Goal: Find specific page/section

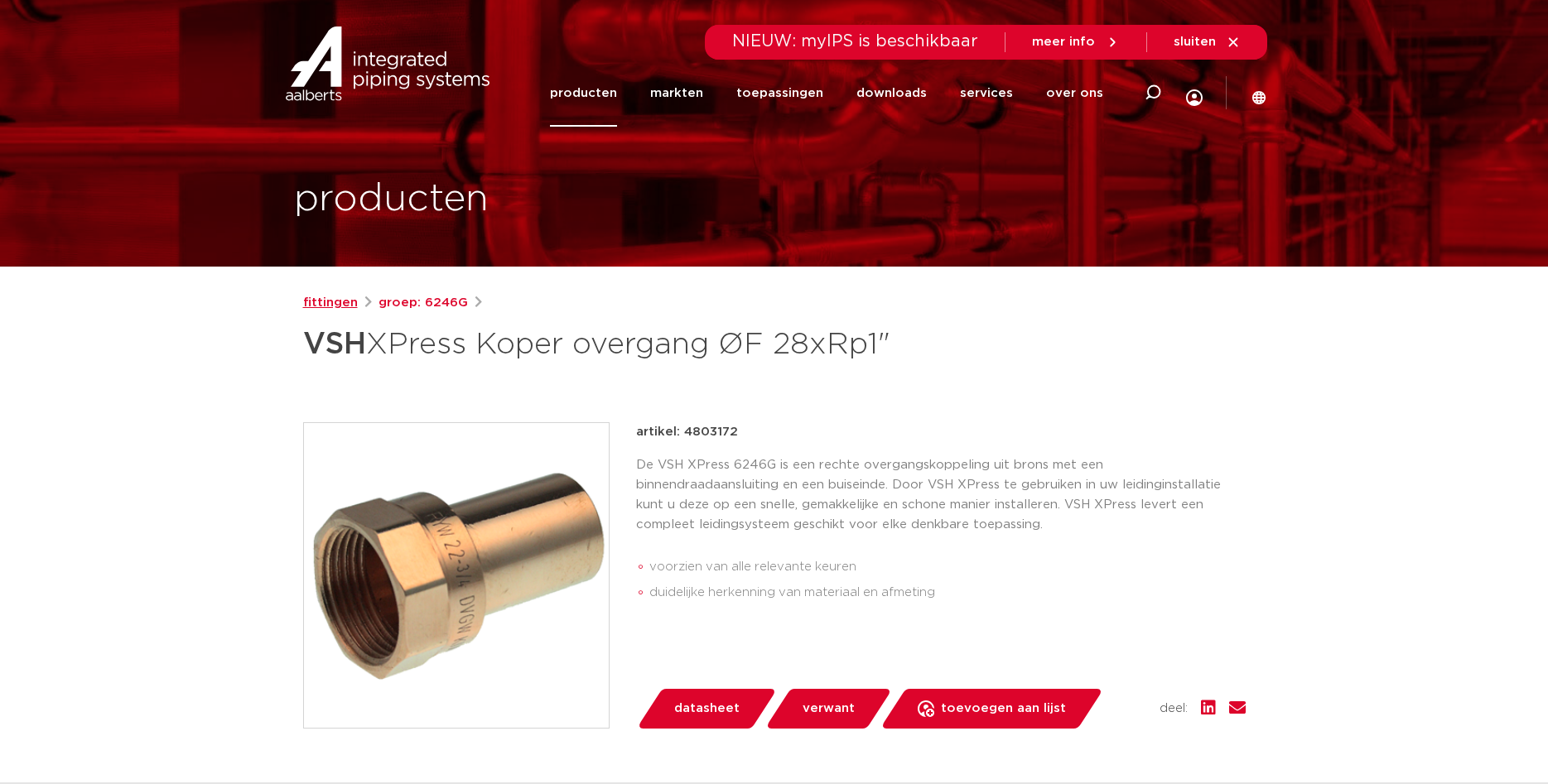
click at [336, 296] on link "fittingen" at bounding box center [330, 303] width 55 height 20
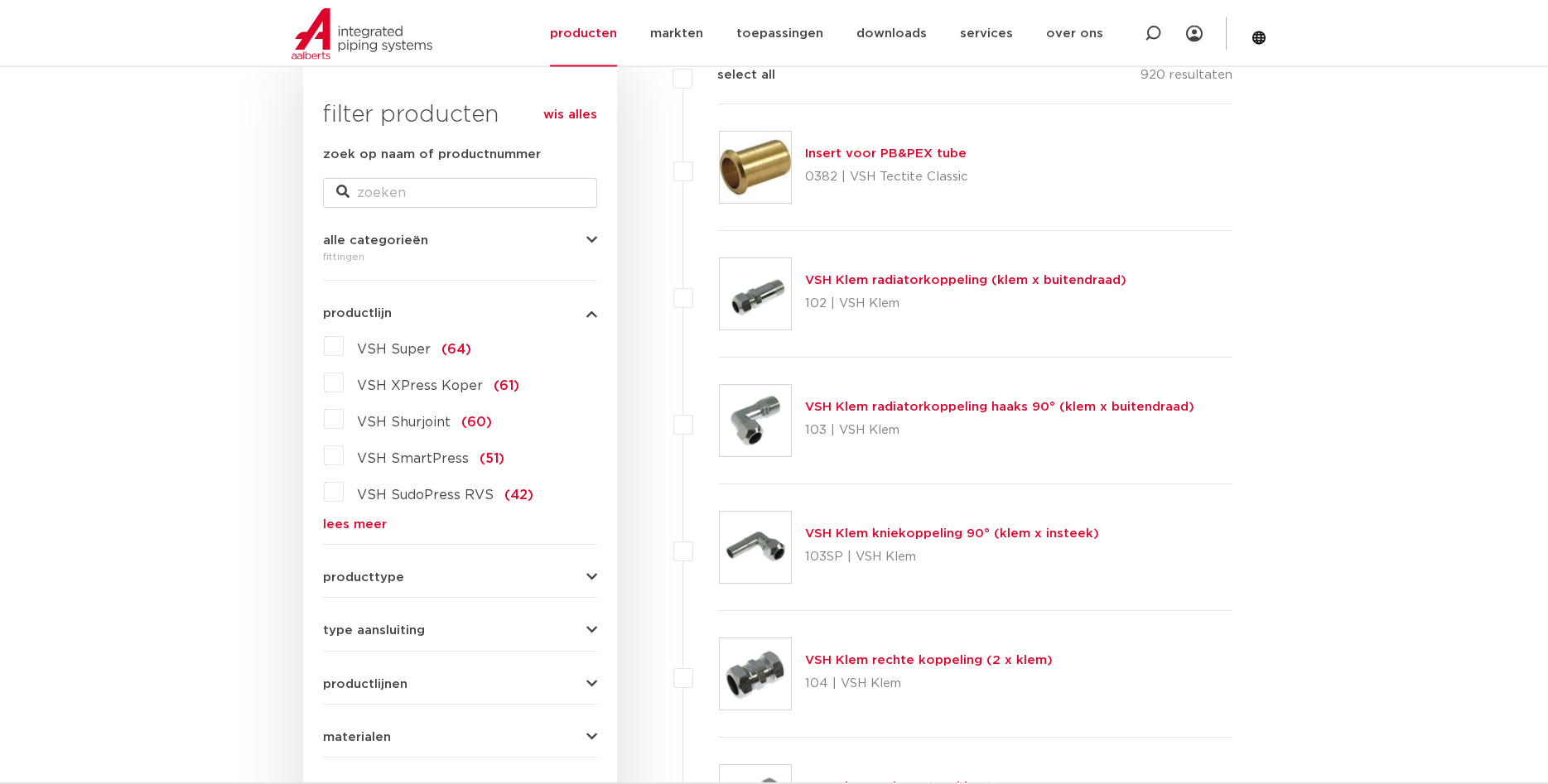
scroll to position [253, 0]
click at [344, 387] on label "VSH XPress Koper (61)" at bounding box center [432, 383] width 176 height 26
click at [0, 0] on input "VSH XPress Koper (61)" at bounding box center [0, 0] width 0 height 0
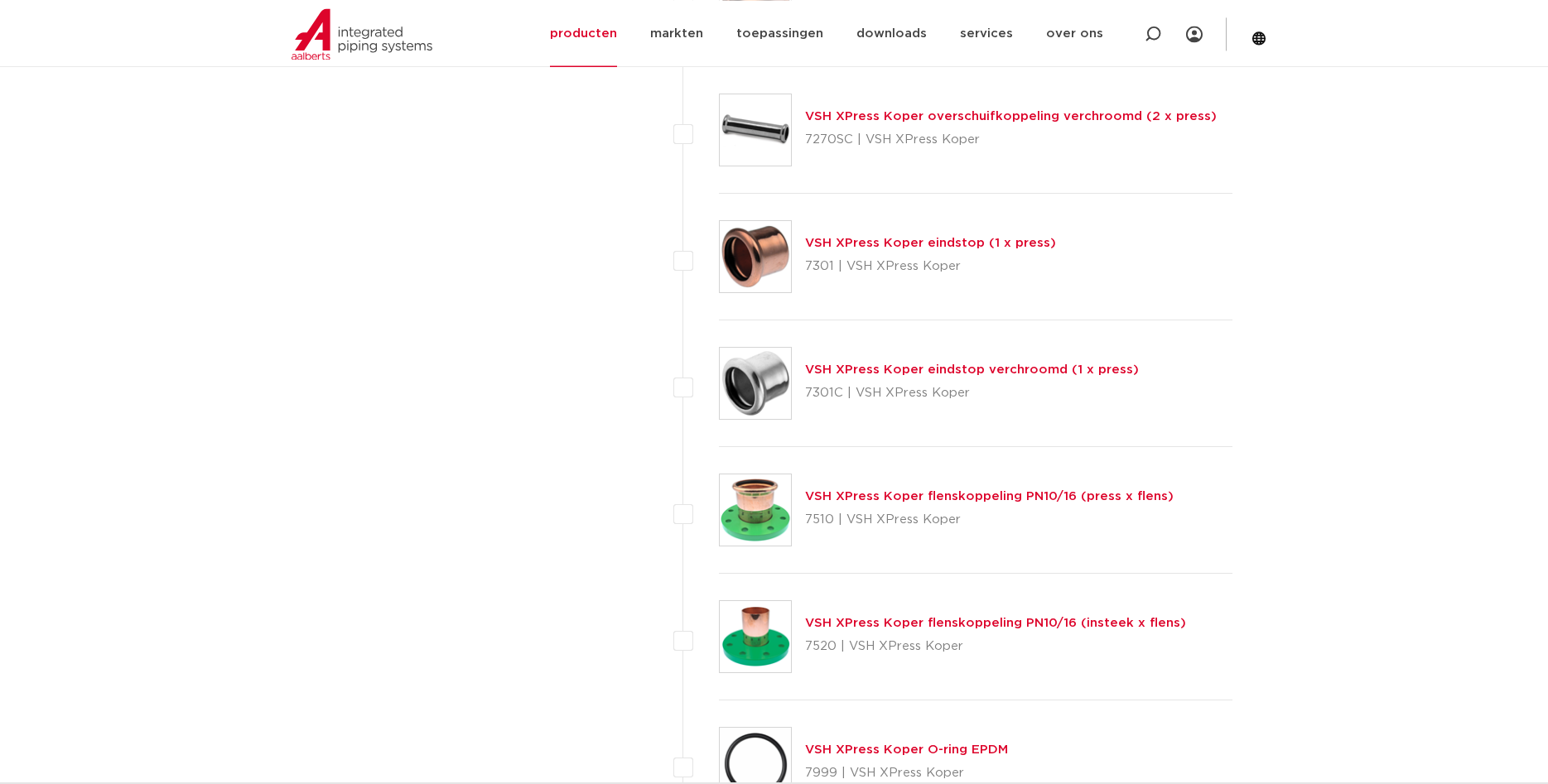
scroll to position [6584, 0]
